Goal: Task Accomplishment & Management: Manage account settings

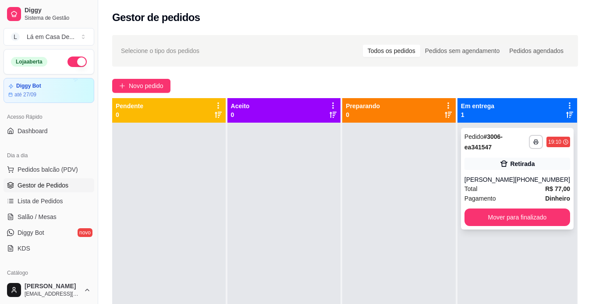
scroll to position [20, 0]
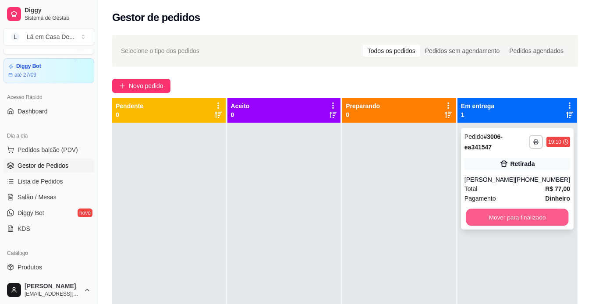
click at [528, 217] on button "Mover para finalizado" at bounding box center [517, 217] width 103 height 17
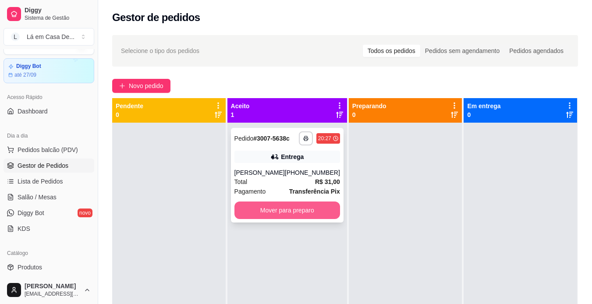
click at [267, 206] on button "Mover para preparo" at bounding box center [287, 211] width 106 height 18
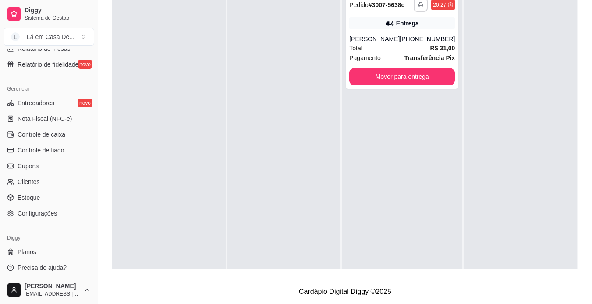
scroll to position [326, 0]
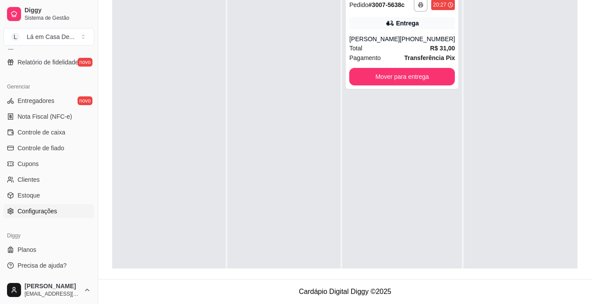
click at [46, 213] on span "Configurações" at bounding box center [37, 211] width 39 height 9
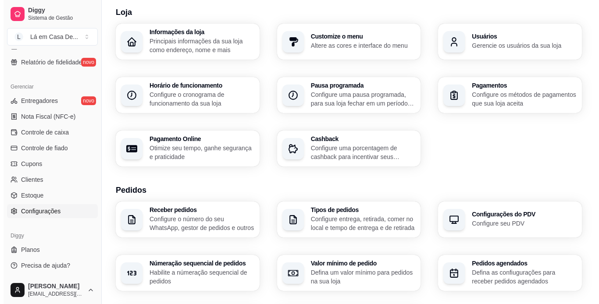
scroll to position [44, 0]
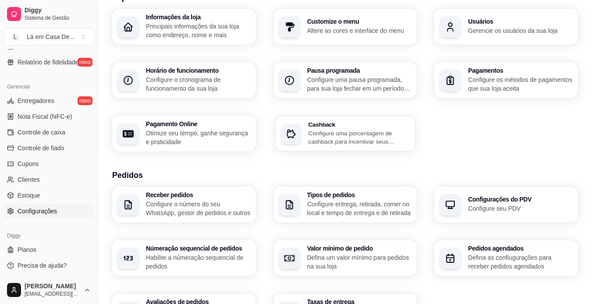
click at [347, 132] on p "Configure uma porcentagem de cashback para incentivar seus clientes a comprarem…" at bounding box center [359, 137] width 102 height 17
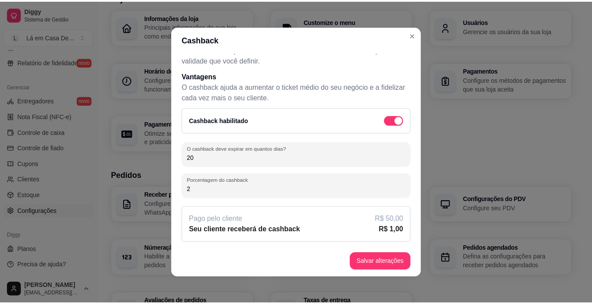
scroll to position [2, 0]
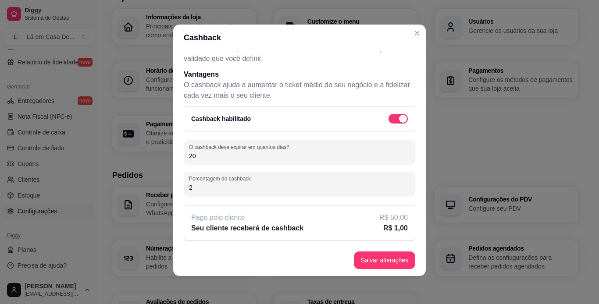
click at [192, 157] on input "20" at bounding box center [299, 156] width 221 height 9
type input "2"
type input "30"
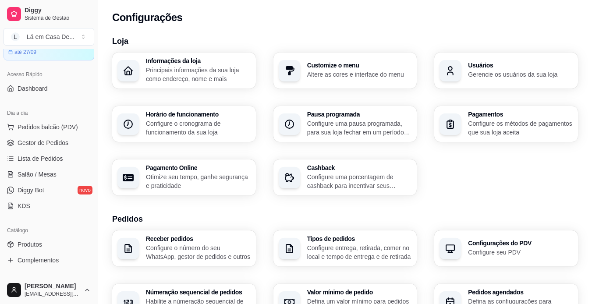
scroll to position [47, 0]
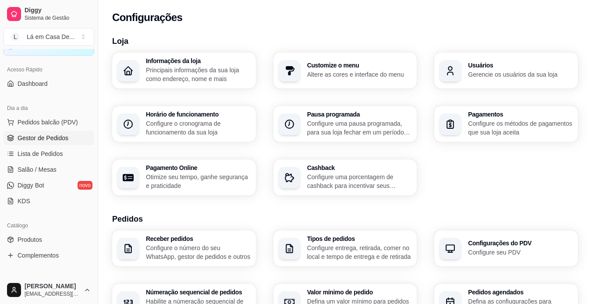
click at [59, 135] on span "Gestor de Pedidos" at bounding box center [43, 138] width 51 height 9
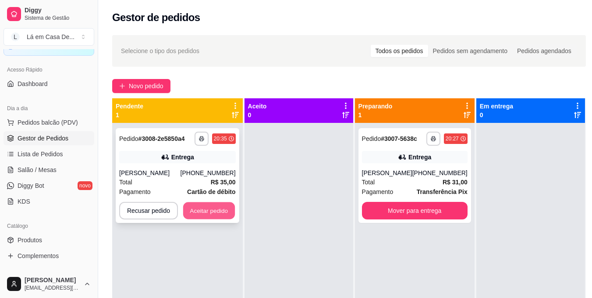
click at [199, 208] on button "Aceitar pedido" at bounding box center [209, 210] width 52 height 17
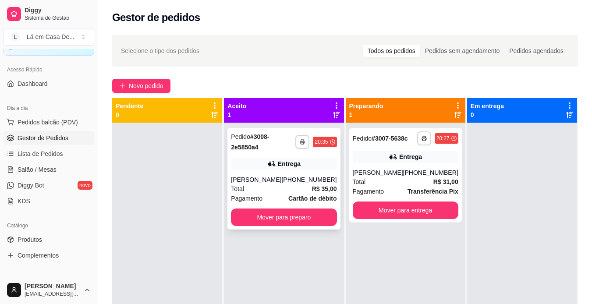
click at [276, 184] on div "[PERSON_NAME]" at bounding box center [256, 179] width 50 height 9
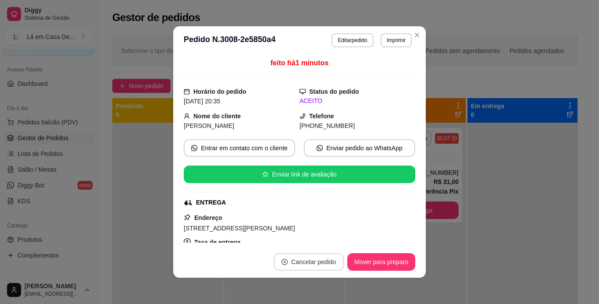
click at [311, 264] on button "Cancelar pedido" at bounding box center [308, 262] width 70 height 18
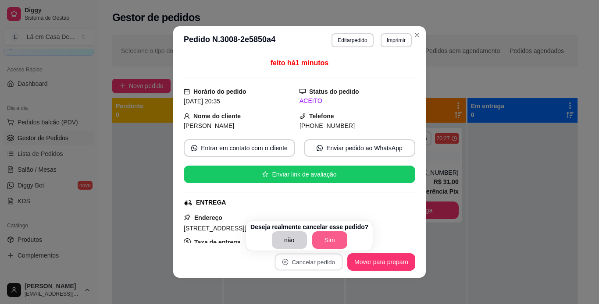
click at [319, 239] on button "Sim" at bounding box center [329, 240] width 35 height 18
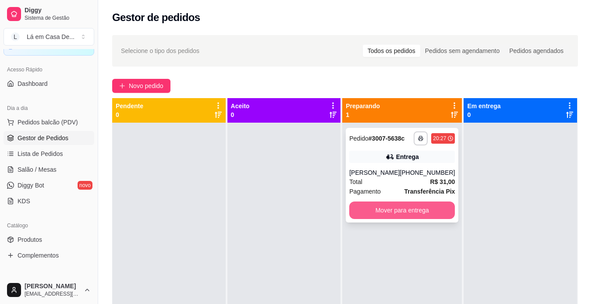
click at [391, 210] on button "Mover para entrega" at bounding box center [402, 211] width 106 height 18
